Goal: Task Accomplishment & Management: Manage account settings

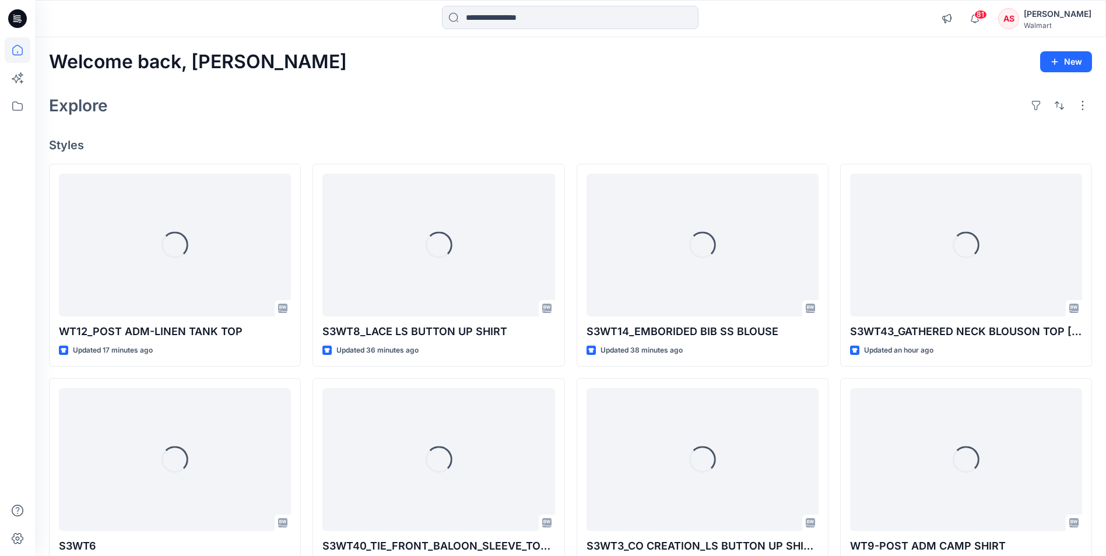
click at [1012, 17] on div "AS" at bounding box center [1008, 18] width 21 height 21
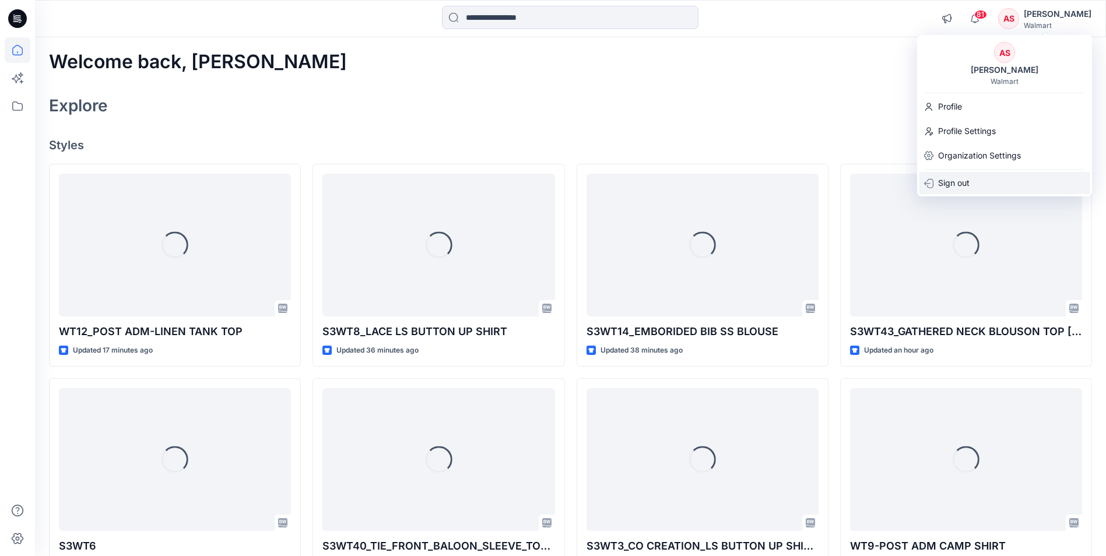
click at [967, 180] on p "Sign out" at bounding box center [953, 183] width 31 height 22
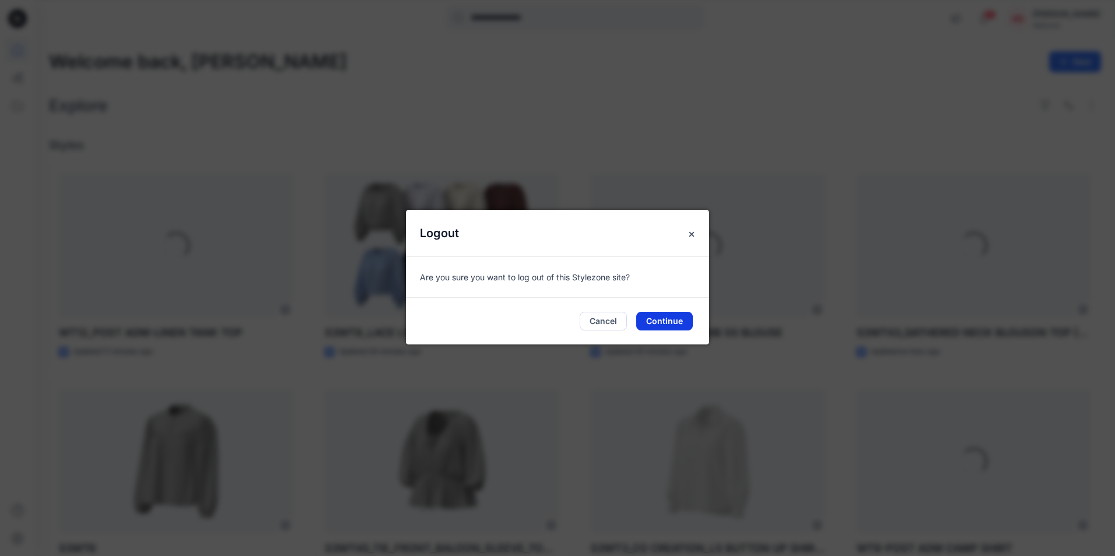
drag, startPoint x: 655, startPoint y: 319, endPoint x: 673, endPoint y: 314, distance: 19.5
click at [659, 317] on button "Continue" at bounding box center [664, 321] width 57 height 19
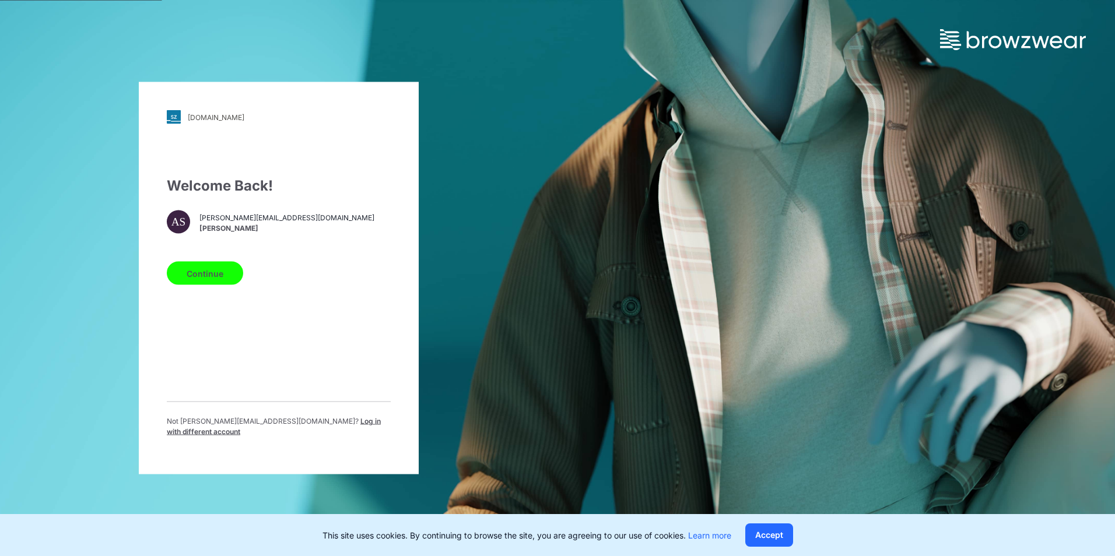
drag, startPoint x: 331, startPoint y: 427, endPoint x: 348, endPoint y: 405, distance: 28.3
click at [331, 427] on span "Log in with different account" at bounding box center [274, 426] width 214 height 19
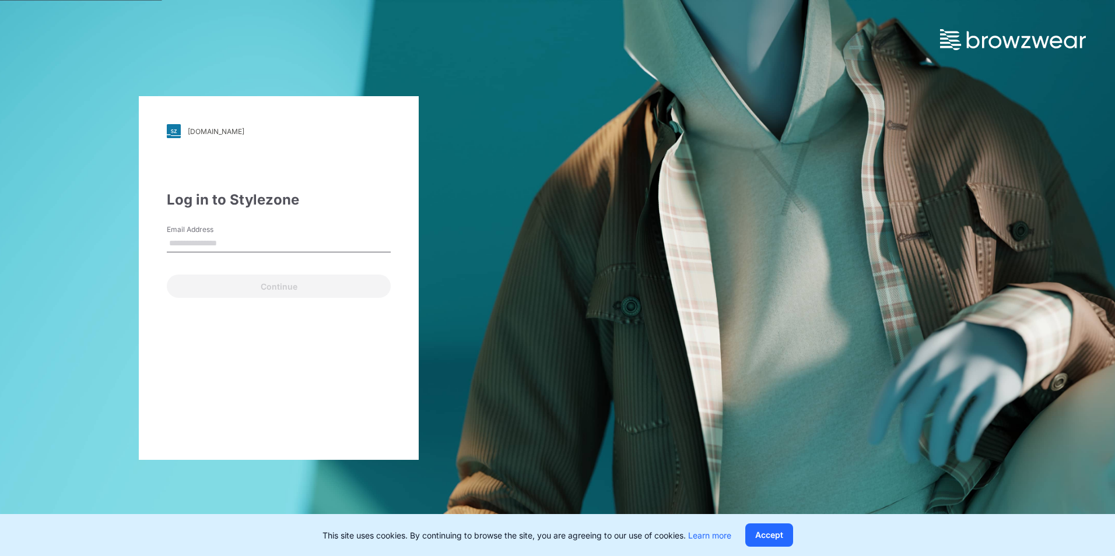
drag, startPoint x: 222, startPoint y: 241, endPoint x: 243, endPoint y: 246, distance: 21.5
click at [222, 241] on input "Email Address" at bounding box center [279, 243] width 224 height 17
type input "**********"
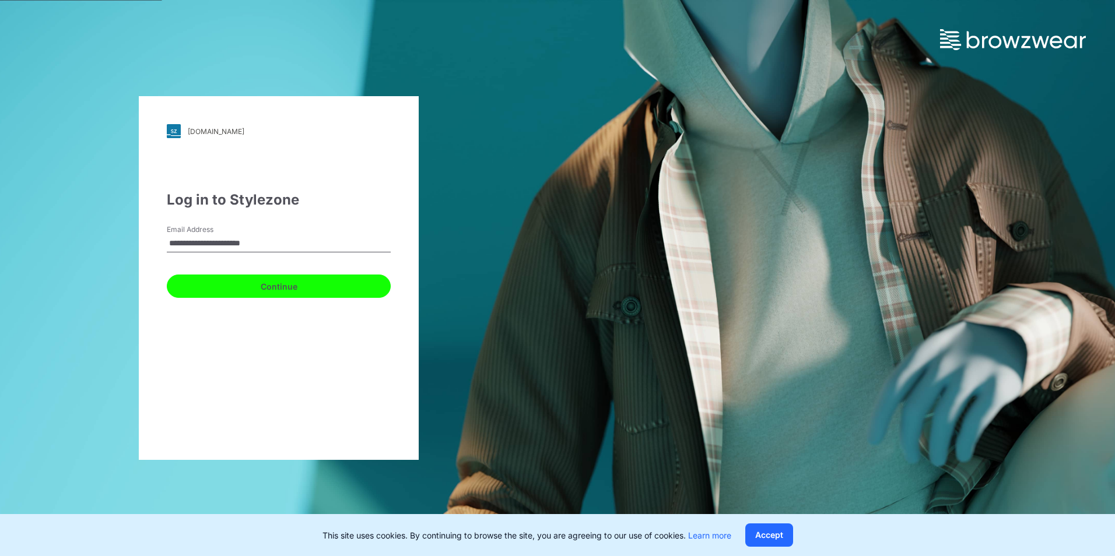
click at [217, 283] on button "Continue" at bounding box center [279, 286] width 224 height 23
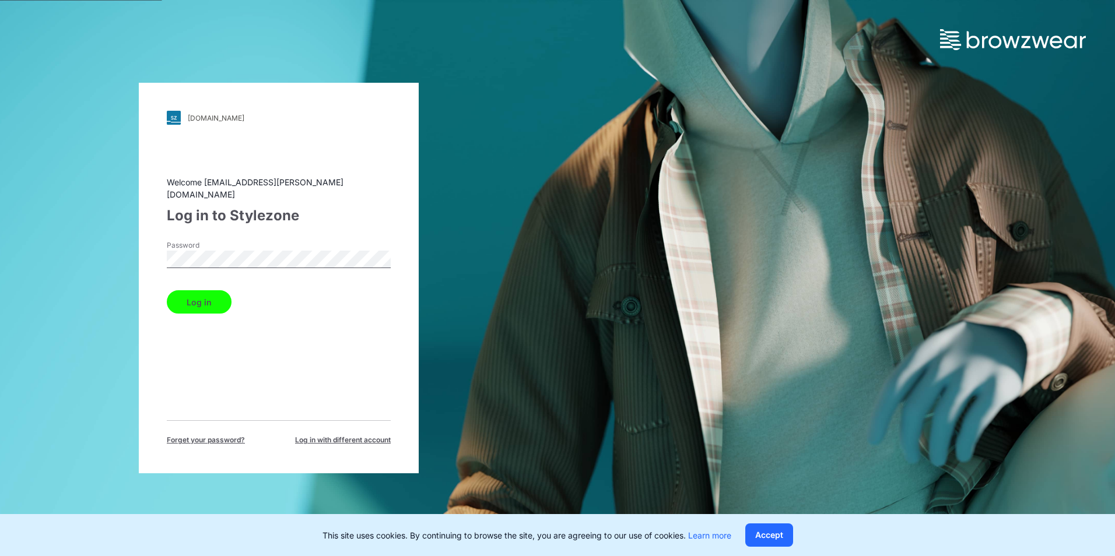
click at [199, 298] on button "Log in" at bounding box center [199, 301] width 65 height 23
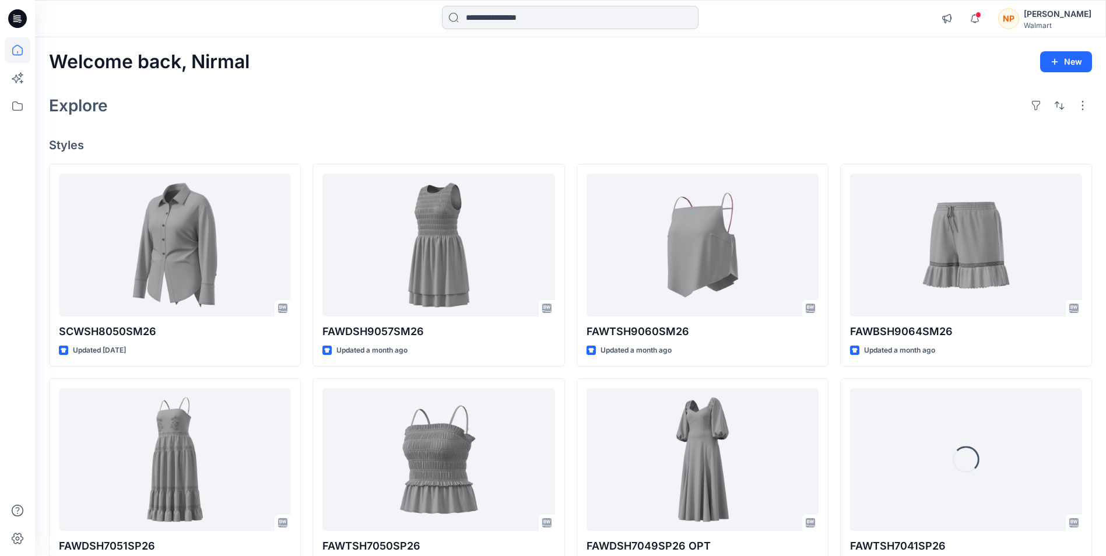
click at [536, 17] on input at bounding box center [570, 17] width 257 height 23
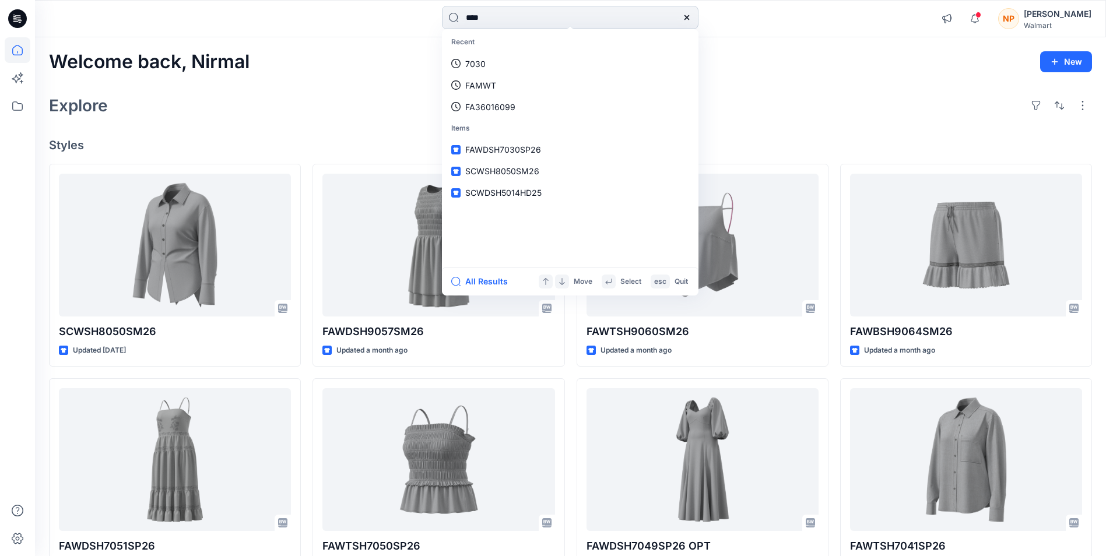
type input "****"
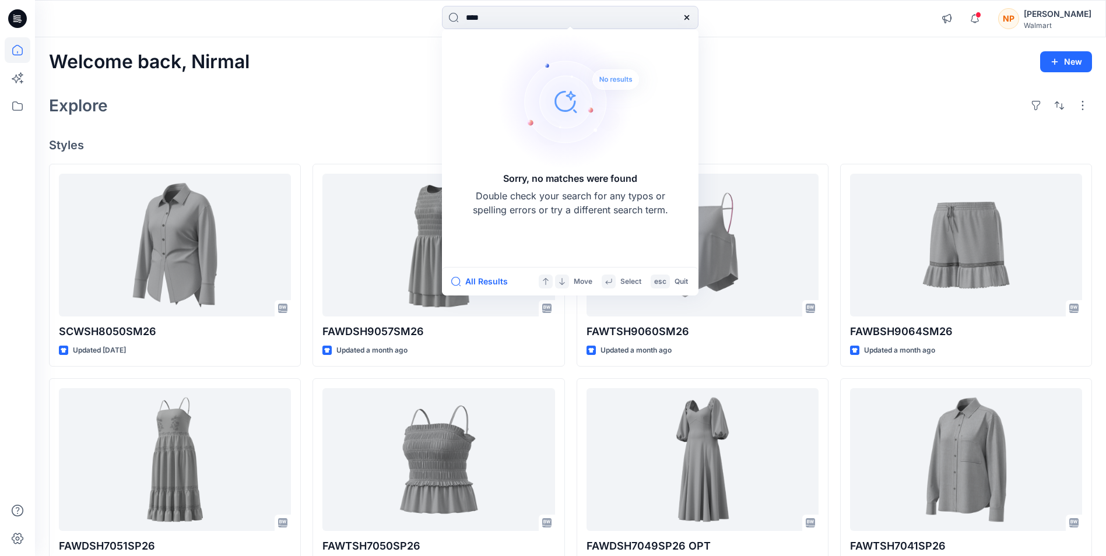
click at [390, 93] on div "Explore" at bounding box center [570, 106] width 1043 height 28
